Goal: Information Seeking & Learning: Check status

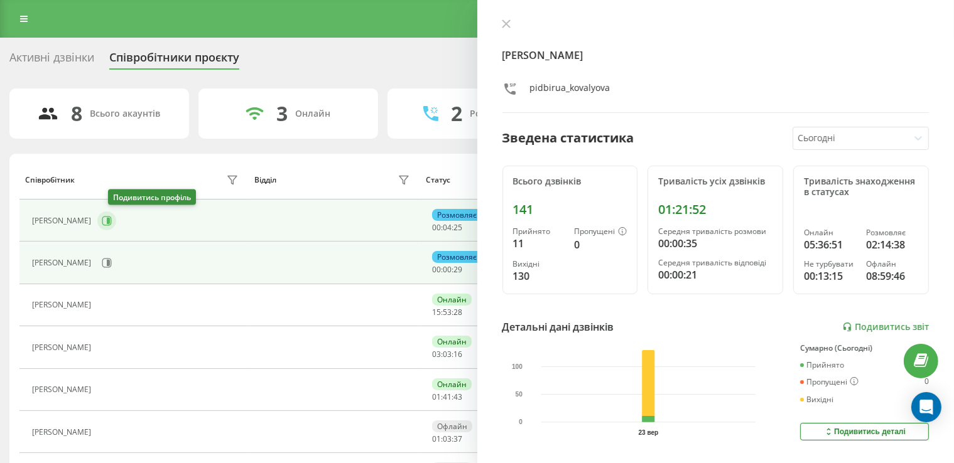
click at [112, 217] on icon at bounding box center [107, 221] width 10 height 10
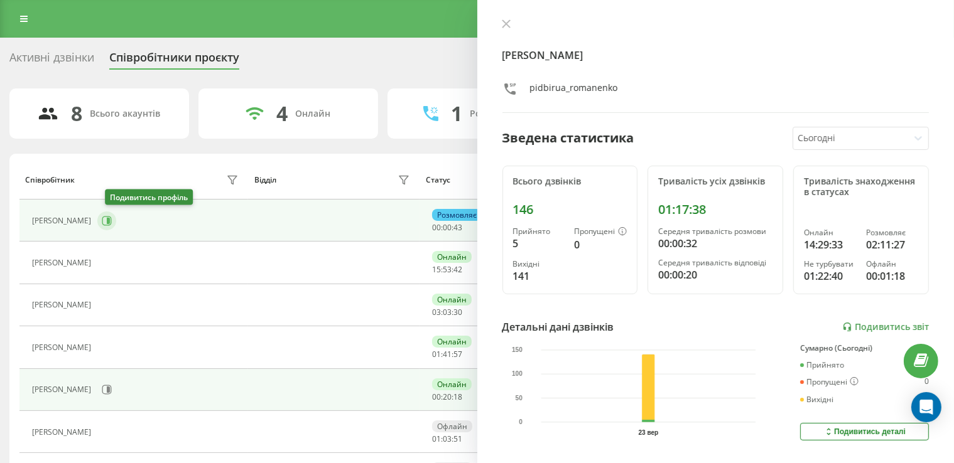
click at [112, 222] on icon at bounding box center [107, 221] width 10 height 10
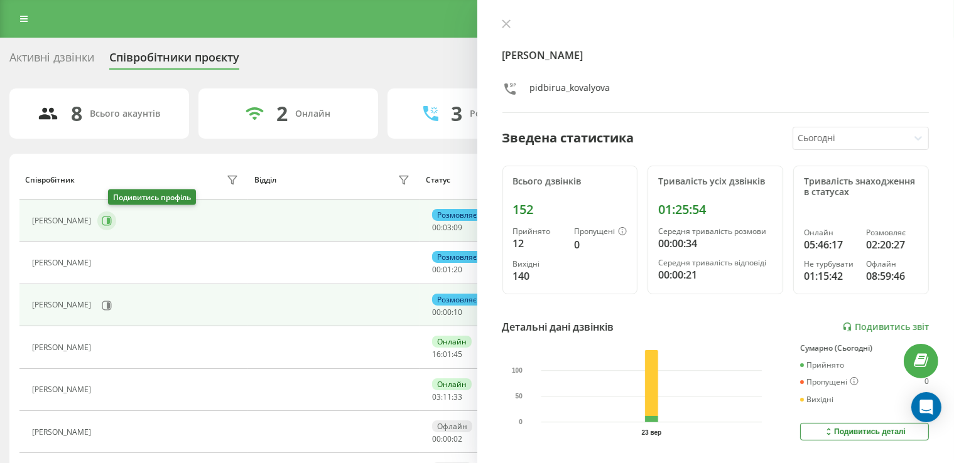
click at [111, 218] on button at bounding box center [106, 221] width 19 height 19
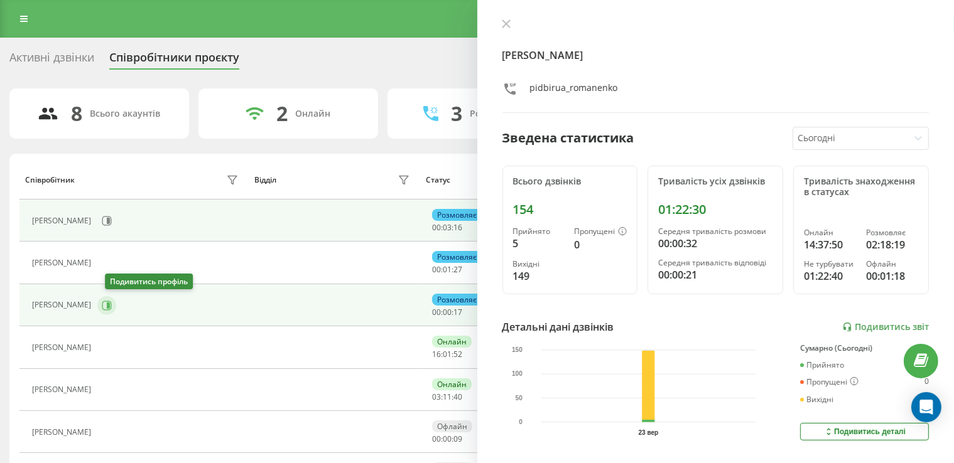
click at [110, 307] on icon at bounding box center [106, 305] width 9 height 9
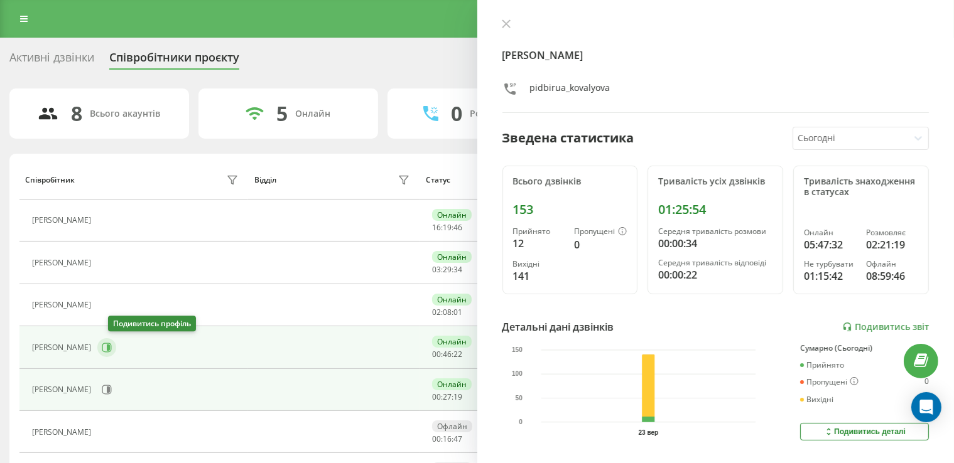
click at [110, 346] on icon at bounding box center [108, 348] width 3 height 6
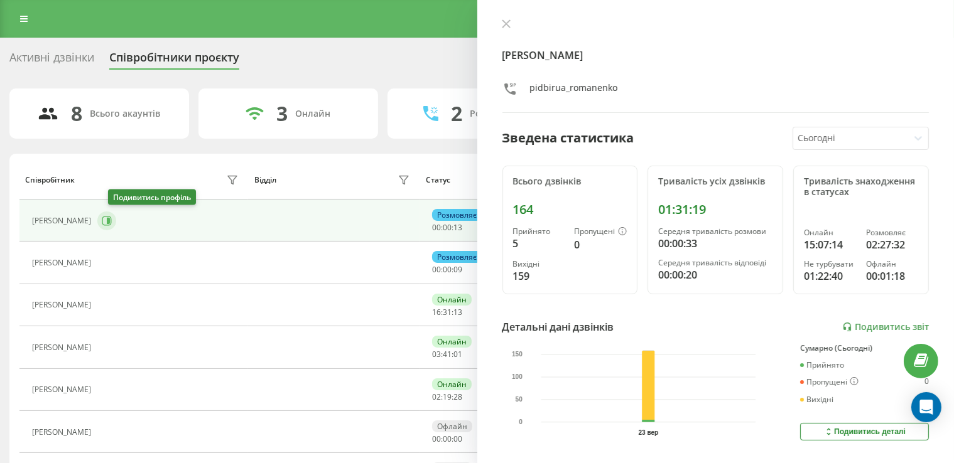
click at [112, 222] on icon at bounding box center [107, 221] width 10 height 10
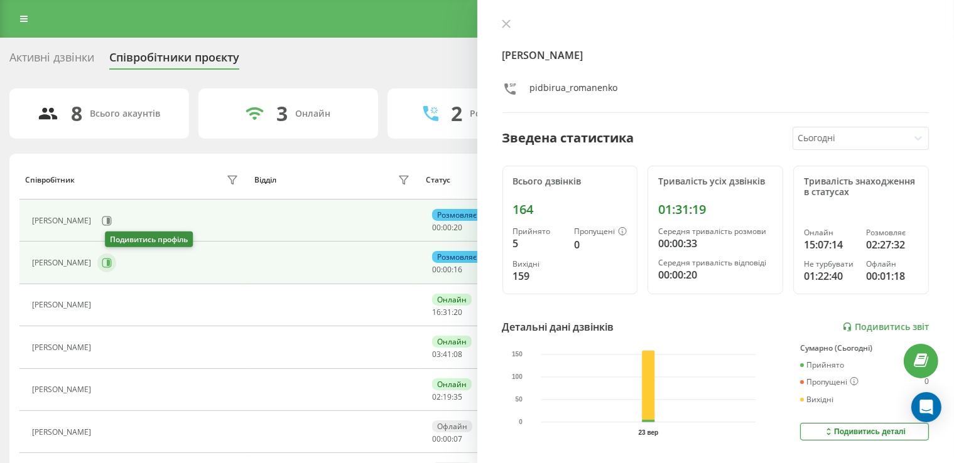
click at [116, 264] on button at bounding box center [106, 263] width 19 height 19
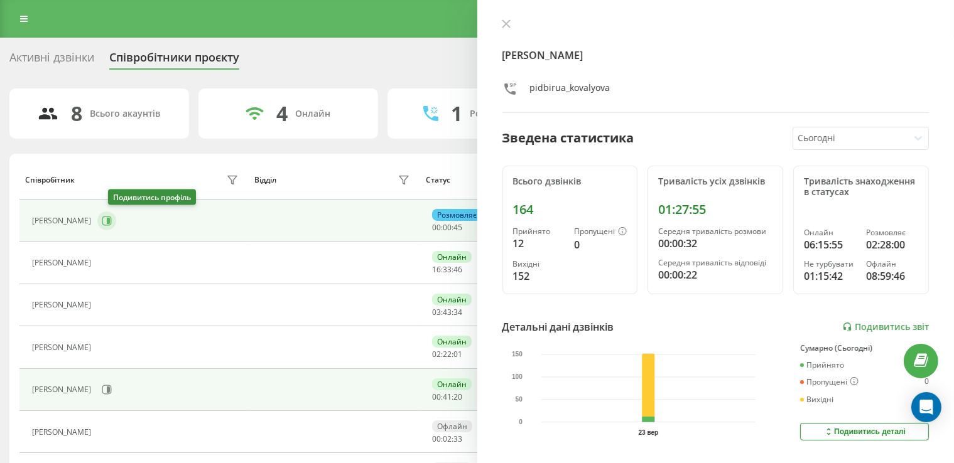
click at [112, 221] on icon at bounding box center [107, 221] width 10 height 10
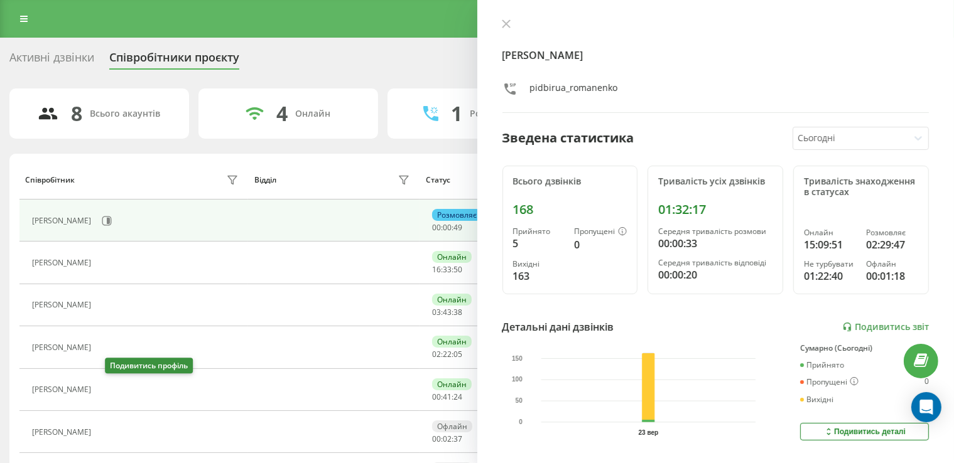
click at [107, 386] on button at bounding box center [104, 391] width 15 height 18
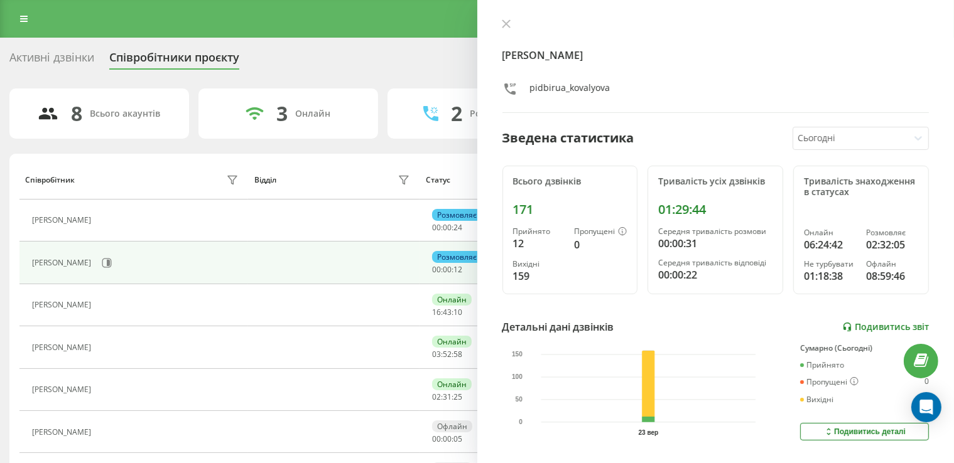
click at [859, 330] on link "Подивитись звіт" at bounding box center [885, 327] width 87 height 11
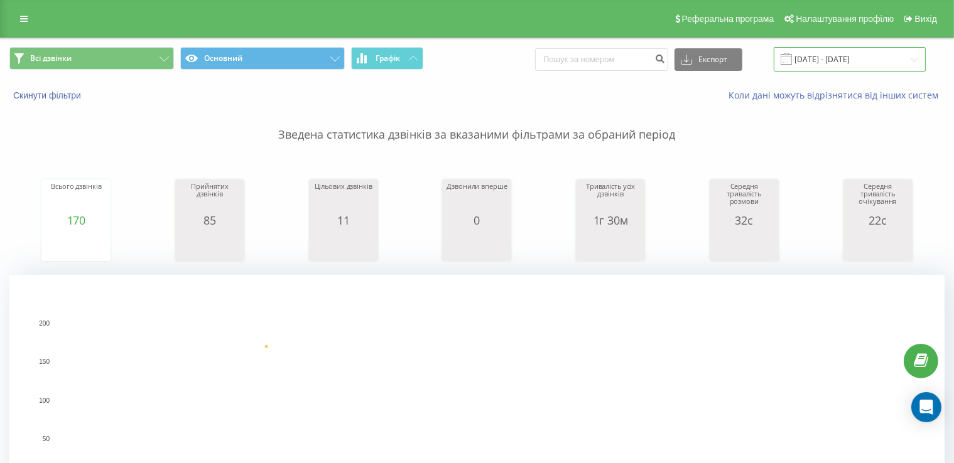
click at [845, 57] on input "[DATE] - [DATE]" at bounding box center [849, 59] width 152 height 24
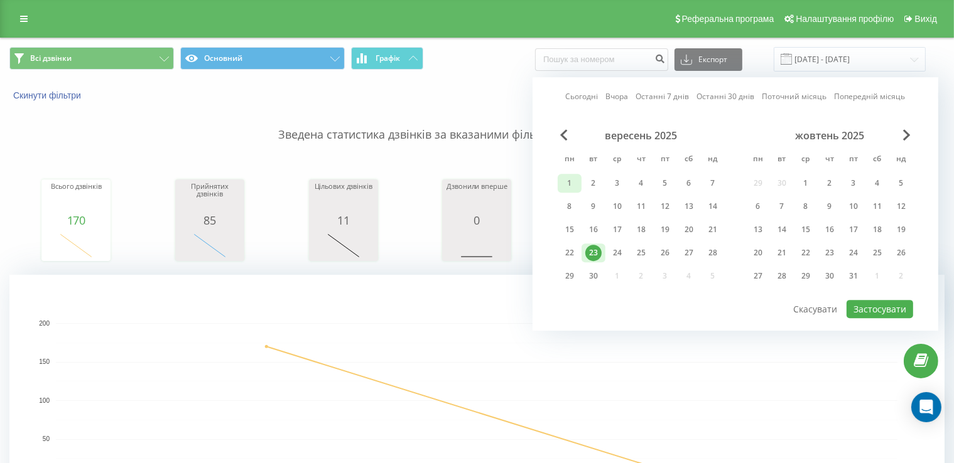
click at [566, 181] on div "1" at bounding box center [569, 183] width 16 height 16
drag, startPoint x: 594, startPoint y: 252, endPoint x: 776, endPoint y: 276, distance: 183.6
click at [599, 254] on div "23" at bounding box center [593, 253] width 16 height 16
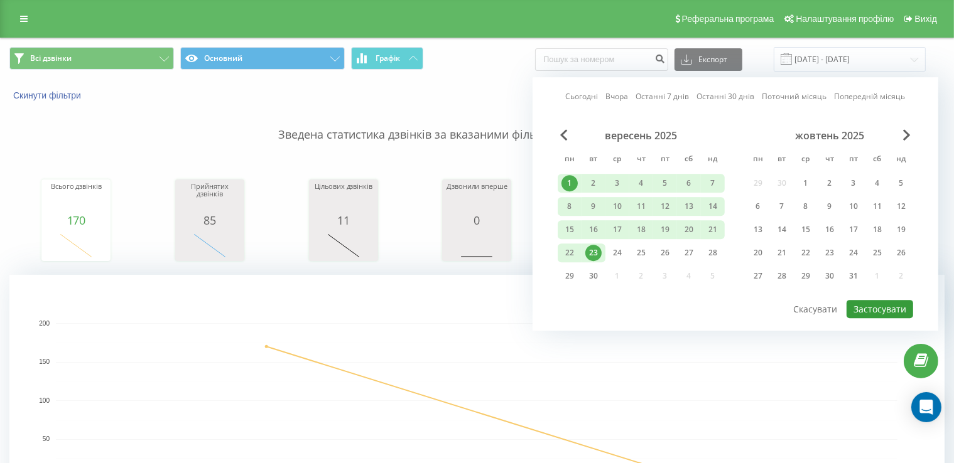
click at [883, 308] on button "Застосувати" at bounding box center [879, 309] width 67 height 18
type input "01.09.2025 - 23.09.2025"
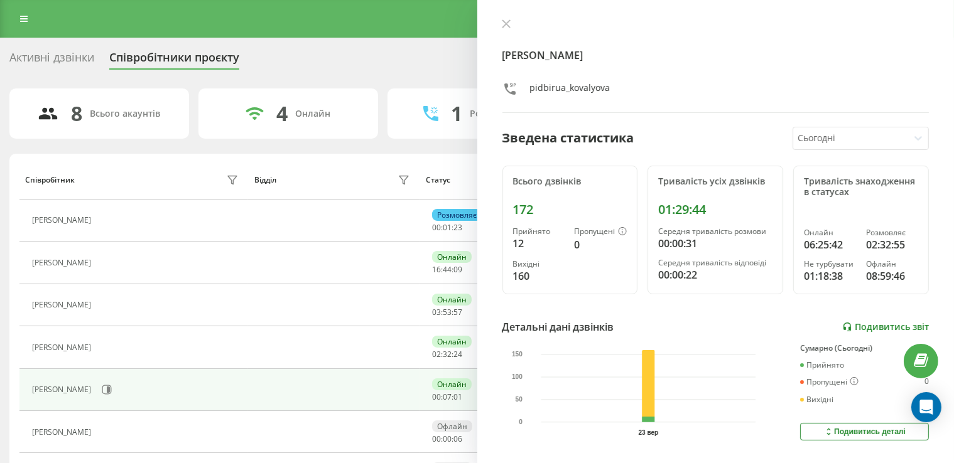
click at [860, 328] on link "Подивитись звіт" at bounding box center [885, 327] width 87 height 11
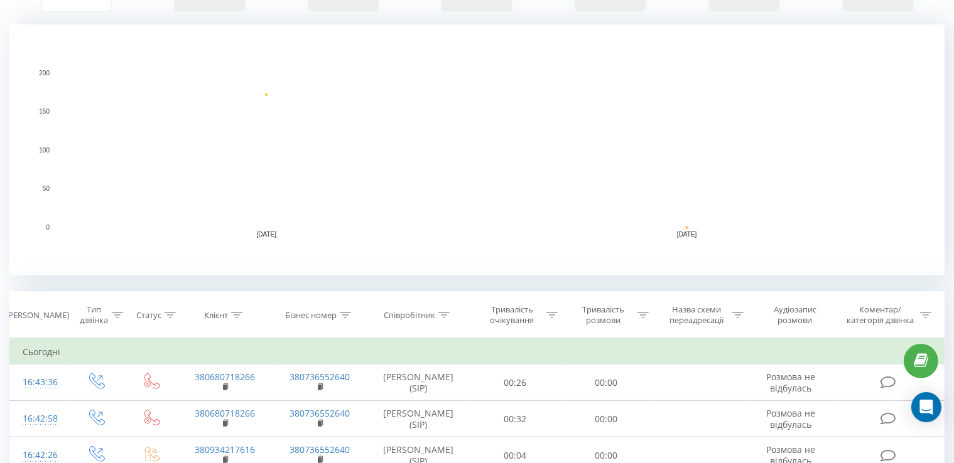
scroll to position [251, 0]
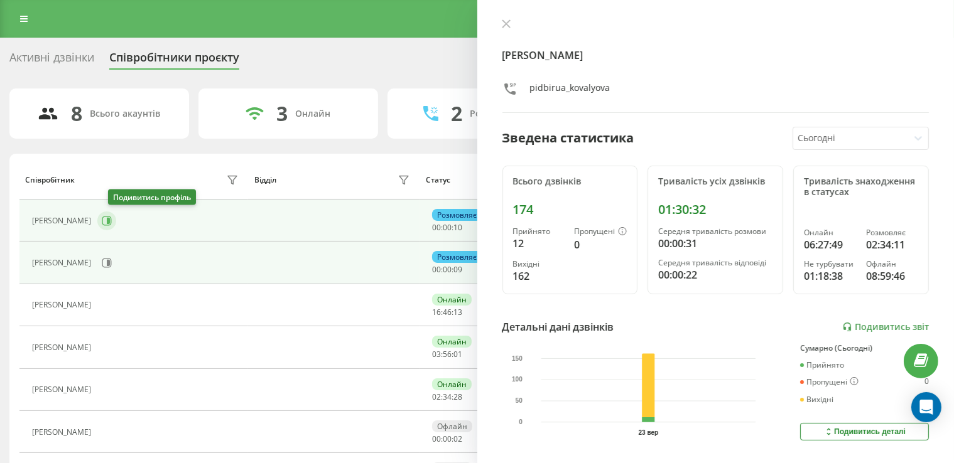
click at [110, 219] on button at bounding box center [106, 221] width 19 height 19
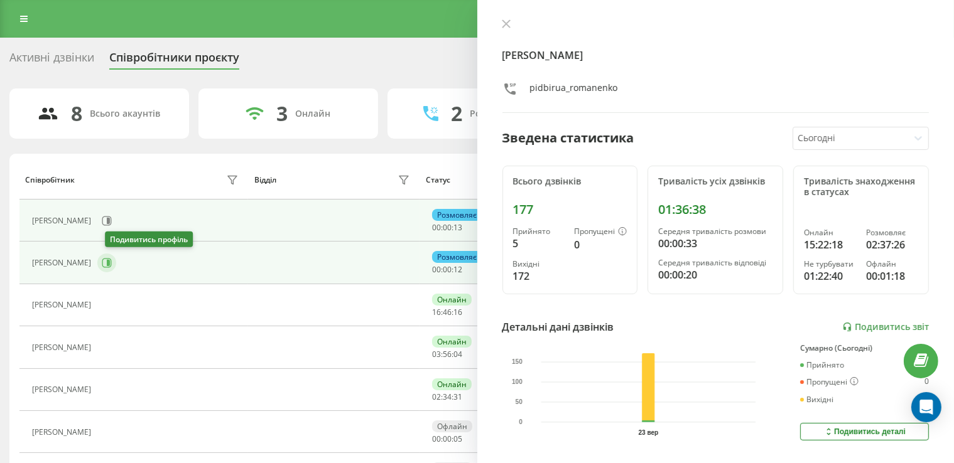
click at [116, 255] on button at bounding box center [106, 263] width 19 height 19
